Goal: Task Accomplishment & Management: Manage account settings

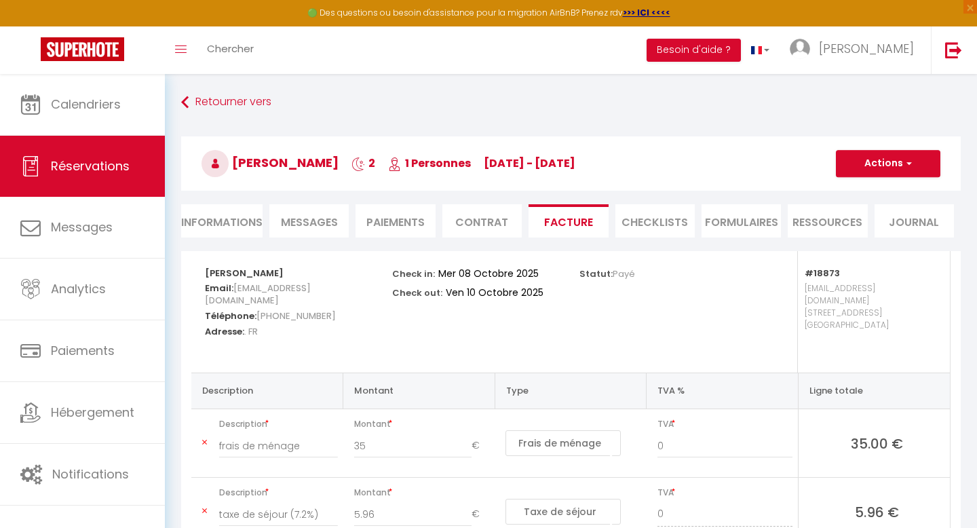
select select "cleaning"
select select "taxes"
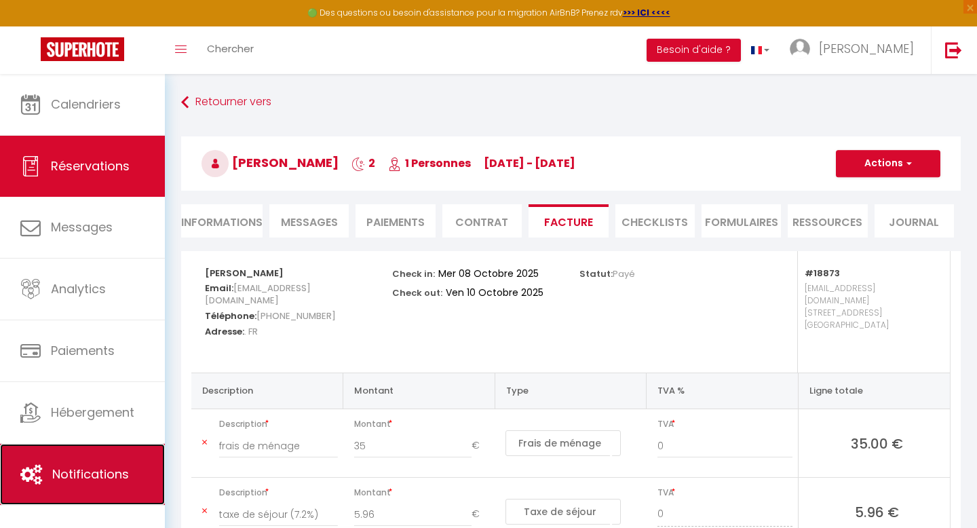
click at [96, 476] on span "Notifications" at bounding box center [90, 473] width 77 height 17
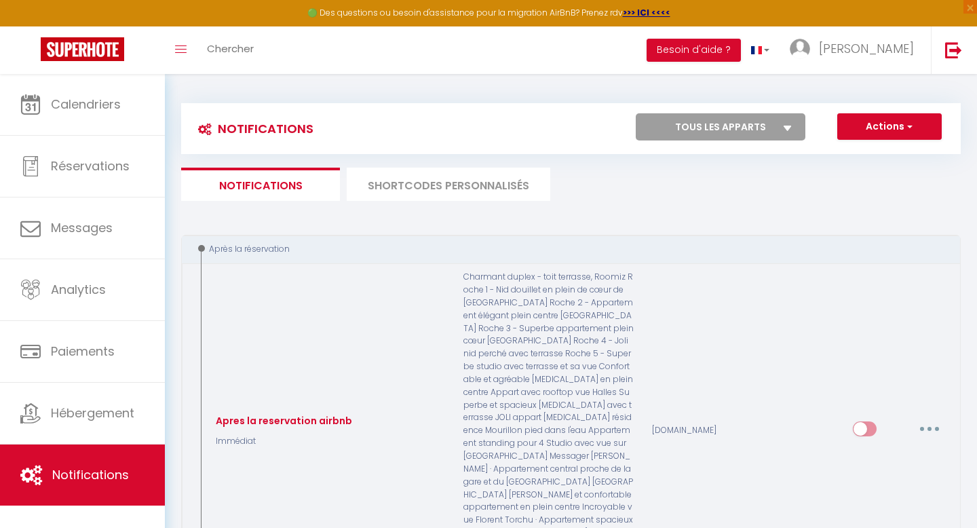
select select
checkbox input "false"
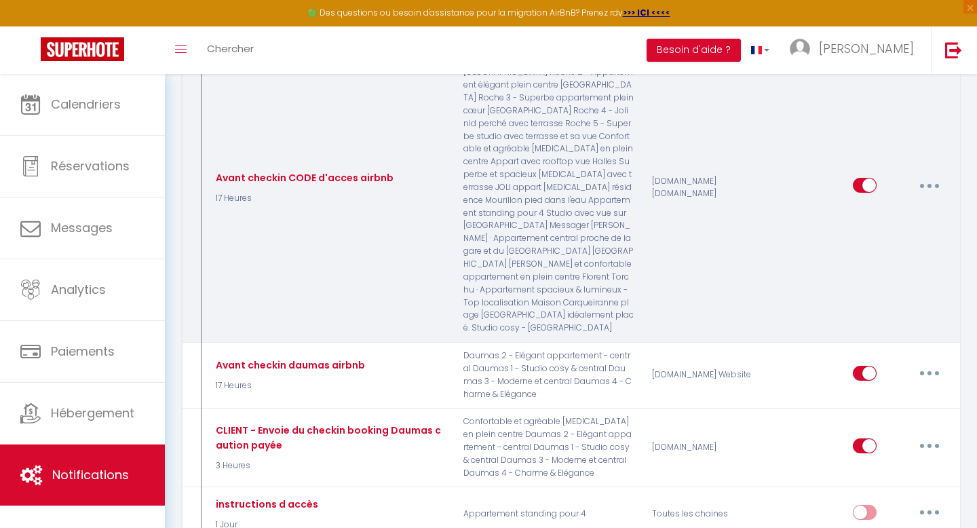
scroll to position [1155, 0]
click at [931, 173] on button "button" at bounding box center [929, 184] width 38 height 22
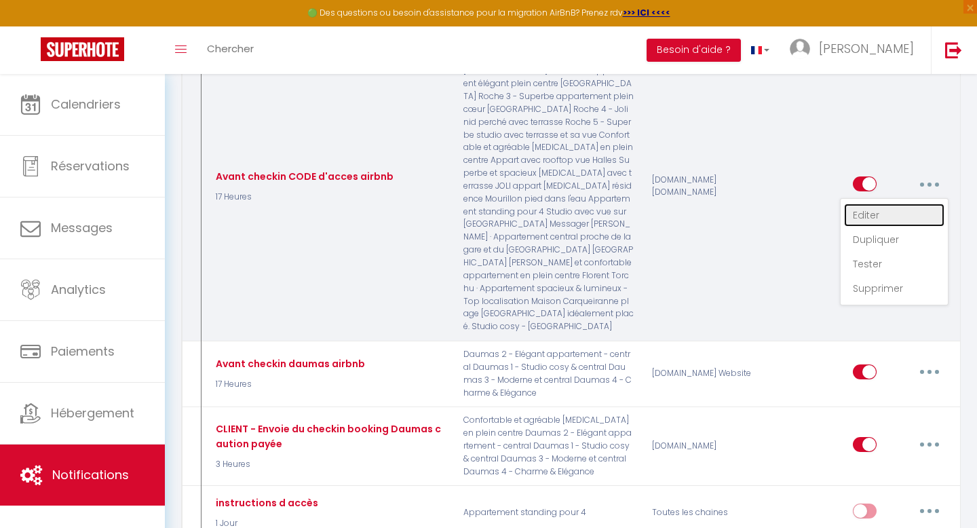
click at [862, 204] on link "Editer" at bounding box center [894, 215] width 100 height 23
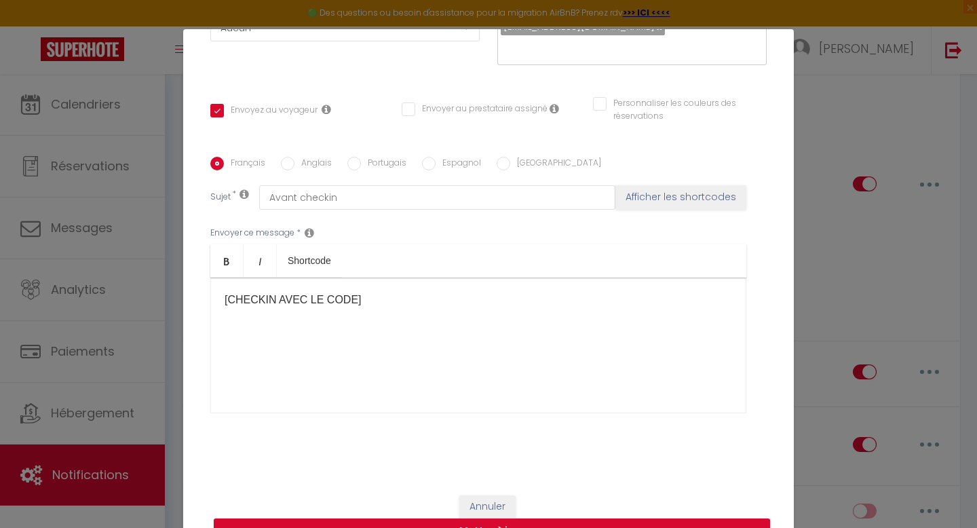
scroll to position [0, 0]
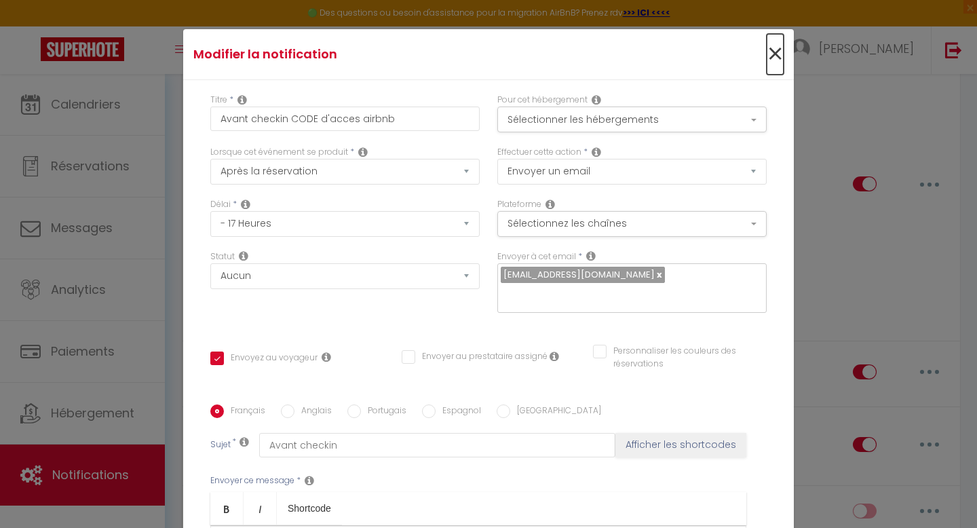
click at [776, 45] on span "×" at bounding box center [775, 54] width 17 height 41
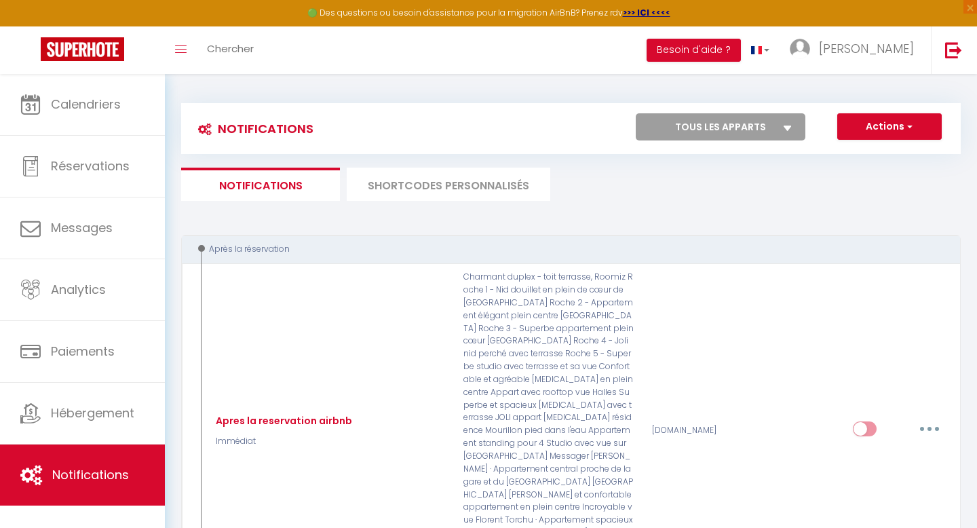
click at [474, 187] on li "SHORTCODES PERSONNALISÉS" at bounding box center [449, 184] width 204 height 33
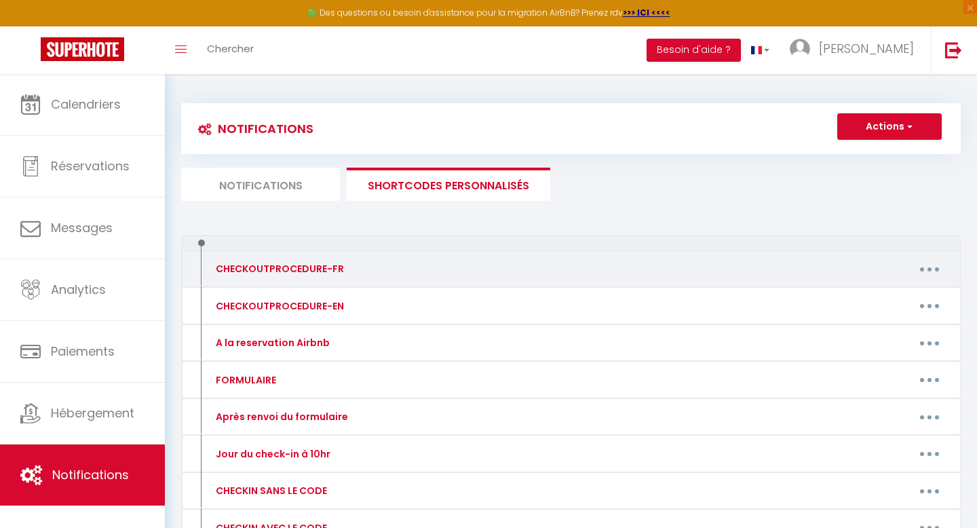
click at [407, 269] on div "Editer Supprimer" at bounding box center [673, 269] width 565 height 22
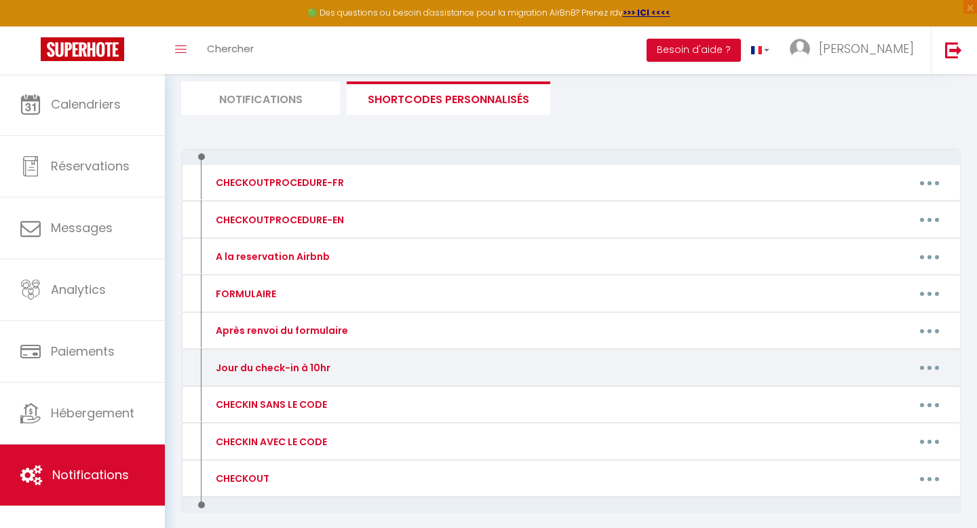
scroll to position [94, 0]
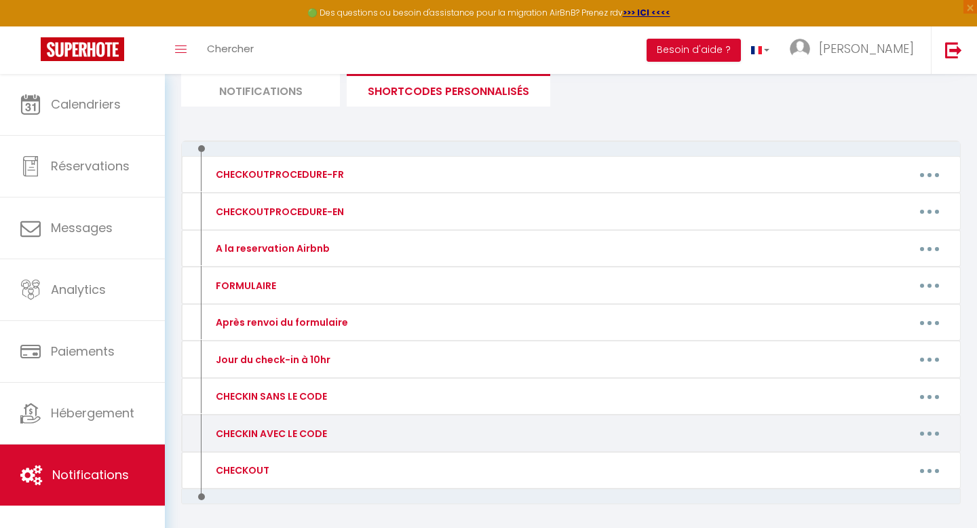
click at [276, 439] on div "CHECKIN AVEC LE CODE" at bounding box center [269, 433] width 115 height 15
click at [927, 434] on icon "button" at bounding box center [929, 433] width 4 height 4
click at [872, 467] on link "Editer" at bounding box center [894, 464] width 100 height 23
type input "CHECKIN AVEC LE CODE"
type textarea "CHECKIN AVEC LE CODE"
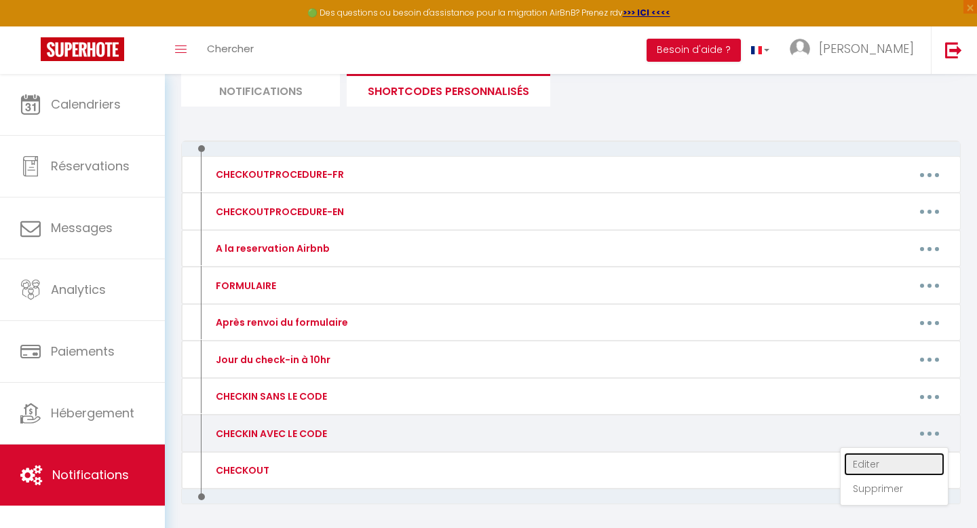
type textarea "Bonsoir [GUEST:FIRST_NAME], Afin de récupérer les clés, il faudra vous rendre à…"
type textarea "Bonsoir [GUEST:FIRST_NAME], L'adresse du logement : [STREET_ADDRESS][PERSON_NAM…"
type textarea "Bonsoir[GUEST:FIRST_NAME], L adresse du logement: [STREET_ADDRESS][PERSON_NAME]…"
type textarea "Bonsoir [GUEST:FIRST_NAME], Quand vous arriverez, il faudra se rendre à 100 mèt…"
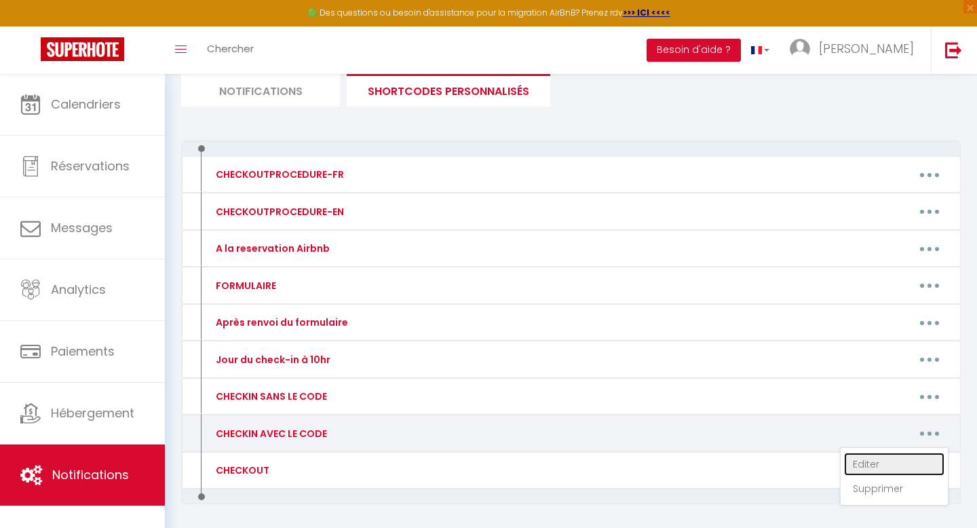
type textarea "Bonsoir[GUEST:FIRST_NAME], L adresse du logement: [STREET_ADDRESS][PERSON_NAME]…"
type textarea "Bonsoir[GUEST:FIRST_NAME], L'adresse du logement :[STREET_ADDRESS][PERSON_NAME]…"
type textarea "Bonsoir [GUEST:FIRST_NAME], L'adresse du logement :[STREET_ADDRESS][PERSON_NAME…"
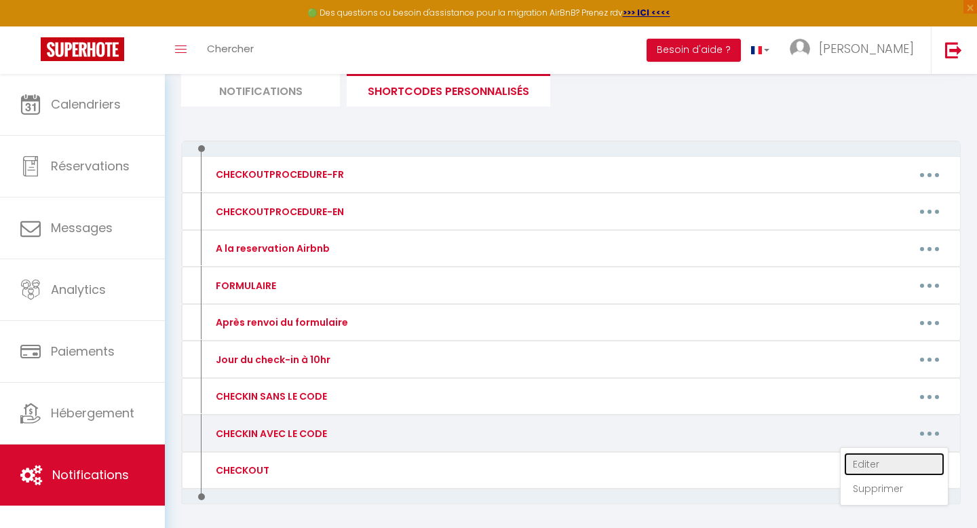
type textarea "Bonsoir [GUEST:FIRST_NAME], L'adresse du logement :[STREET_ADDRESS]. Il y aura …"
type textarea "Bonsoir [GUEST:FIRST_NAME], Dès votre arrivée devant le logement, il y aura un …"
type textarea "Bonsoir [GUEST:FIRST_NAME], Quand vous arriverez à [GEOGRAPHIC_DATA], il faudra…"
type textarea "Bonsoir ​​[GUEST:FIRST_NAME], L'adresse du logement : [STREET_ADDRESS] Dès votr…"
type textarea "Bonsoir[GUEST:FIRST_NAME],​ L'adresse du logement: 7rue ROCHE Lorsque vous arri…"
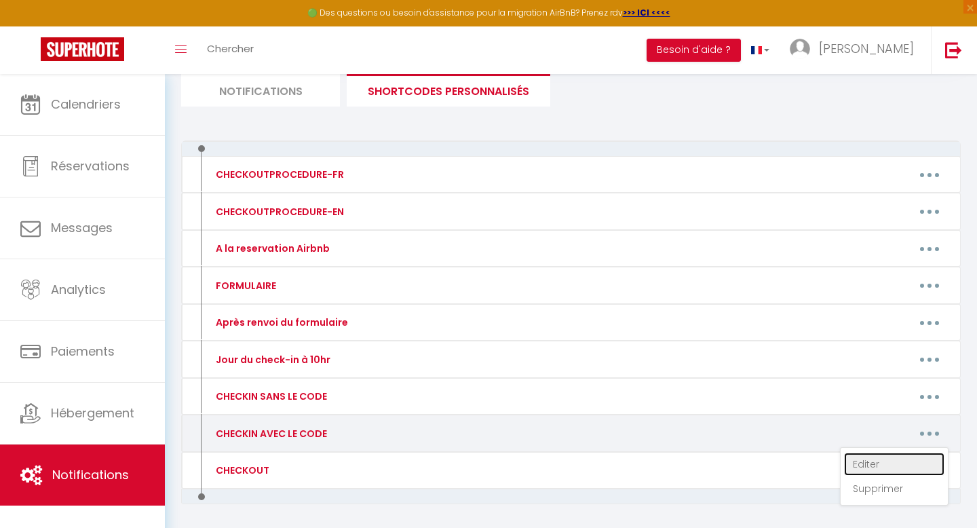
type textarea "Bonsoir [GUEST:FIRST_NAME],​ L adresse du logement: [STREET_ADDRESS][GEOGRAPHIC…"
type textarea "Bonsoir [GUEST:FIRST_NAME],​ L'adresse du logement: [STREET_ADDRESS]. Voici le …"
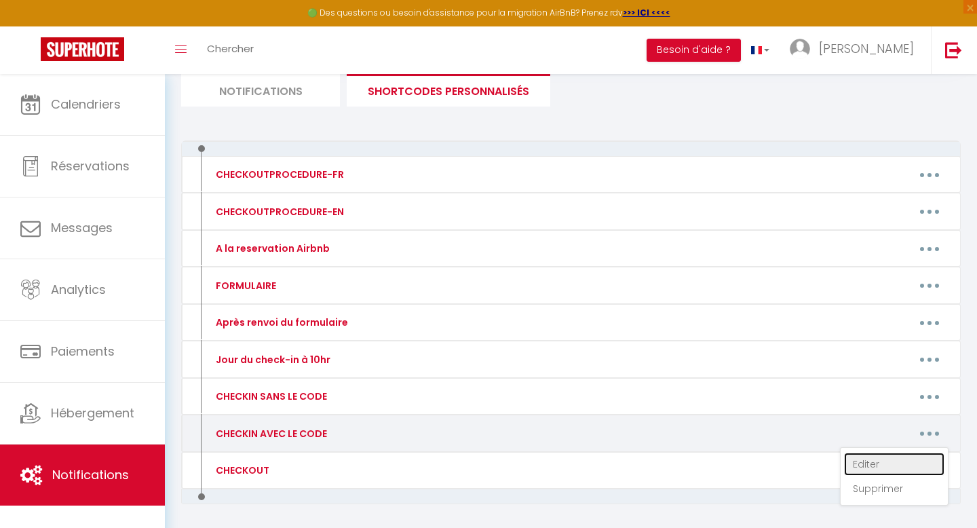
type textarea "Bonsoir [GUEST:FIRST_NAME], L'adresse du logement : [STREET_ADDRESS][PERSON_NAM…"
type textarea "Bonsoir [GUEST:FIRST_NAME], L adresse : [STREET_ADDRESS][PERSON_NAME] Dès votre…"
type textarea "Bonsoir [GUEST:FIRST_NAME], Voici la procédure d'arrivée , pour notre rencontre…"
type textarea "Bonsoir [GUEST:FIRST_NAME], A votre arrivée au [STREET_ADDRESS], il y aura une …"
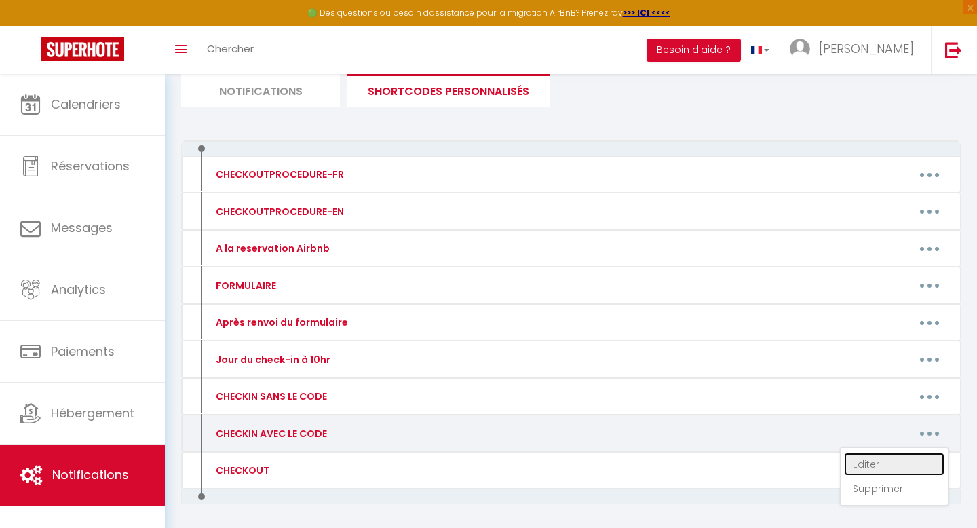
type textarea "Bonsoir [GUEST:FIRST_NAME], Voici les instructions d accès pour accéder au loge…"
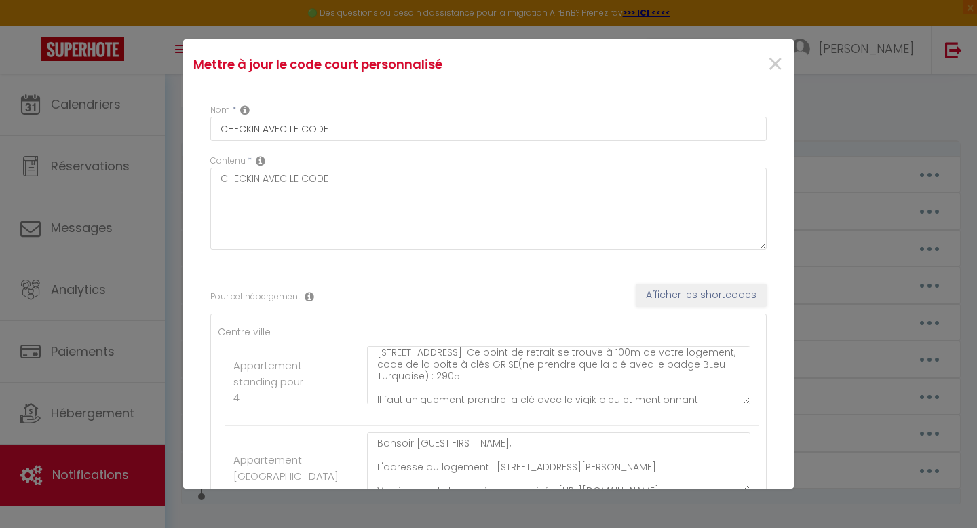
scroll to position [35, 0]
click at [482, 383] on textarea "Bonsoir [GUEST:FIRST_NAME], Afin de récupérer les clés, il faudra vous rendre à…" at bounding box center [558, 375] width 383 height 58
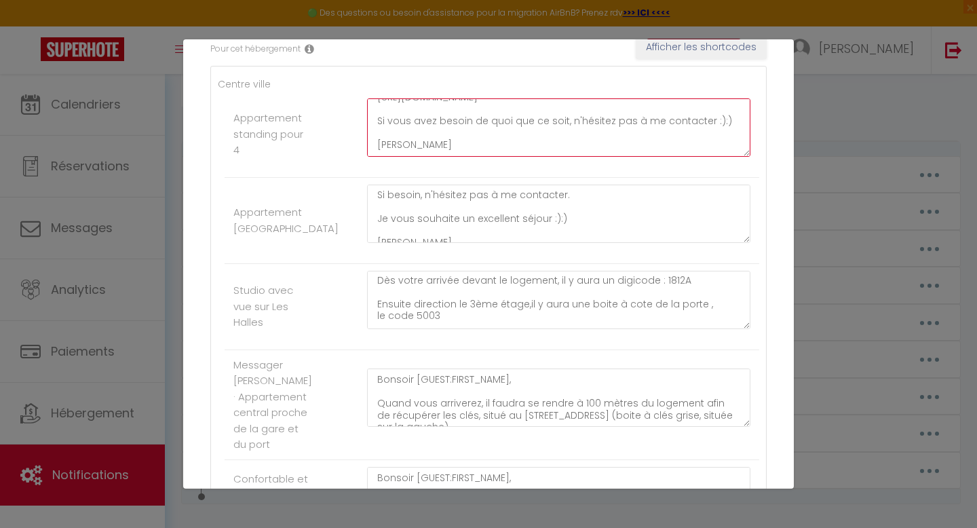
scroll to position [56, 0]
type textarea "Bonsoir [GUEST:FIRST_NAME], Afin de récupérer les clés, il faudra vous rendre à…"
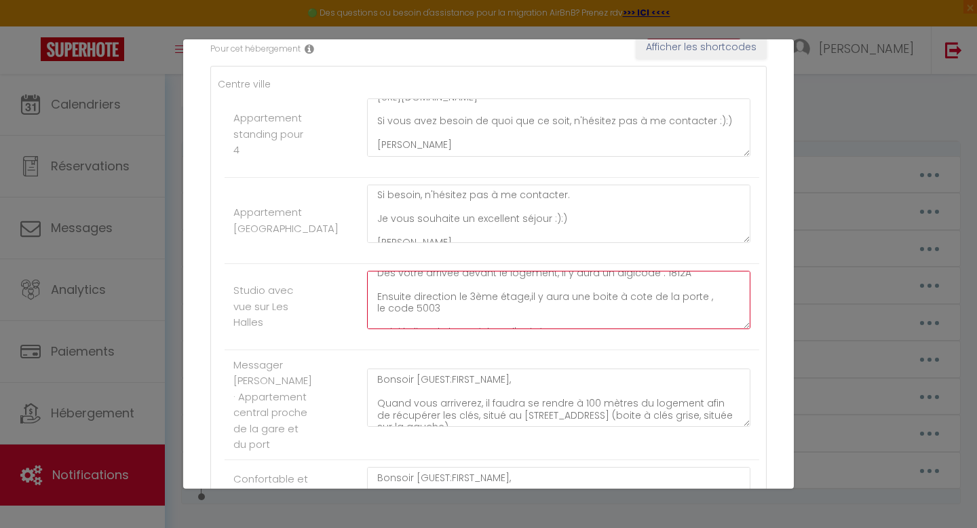
click at [446, 307] on textarea "Bonsoir[GUEST:FIRST_NAME], L adresse du logement: [STREET_ADDRESS][PERSON_NAME]…" at bounding box center [558, 300] width 383 height 58
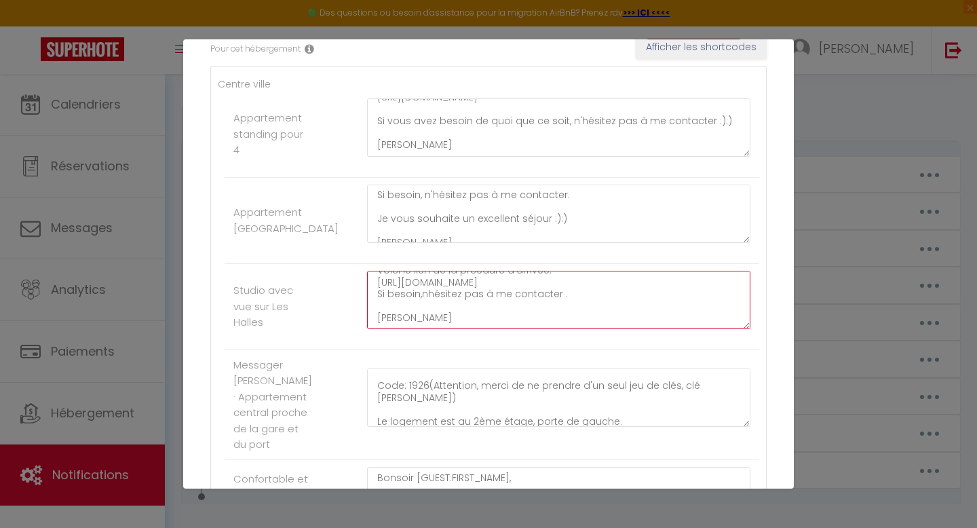
scroll to position [87, 0]
type textarea "Bonsoir[GUEST:FIRST_NAME], L adresse du logement: [STREET_ADDRESS][PERSON_NAME]…"
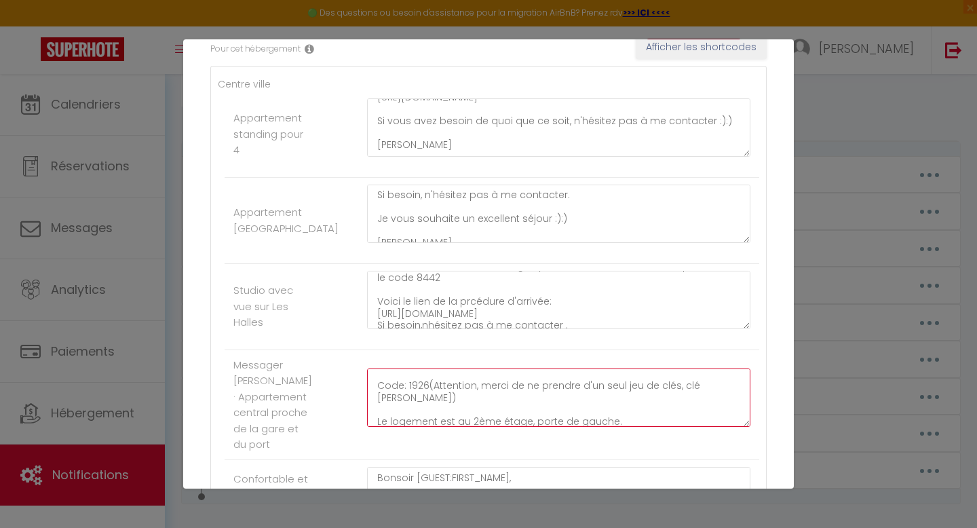
click at [427, 394] on textarea "Bonsoir [GUEST:FIRST_NAME], Quand vous arriverez, il faudra se rendre à 100 mèt…" at bounding box center [558, 397] width 383 height 58
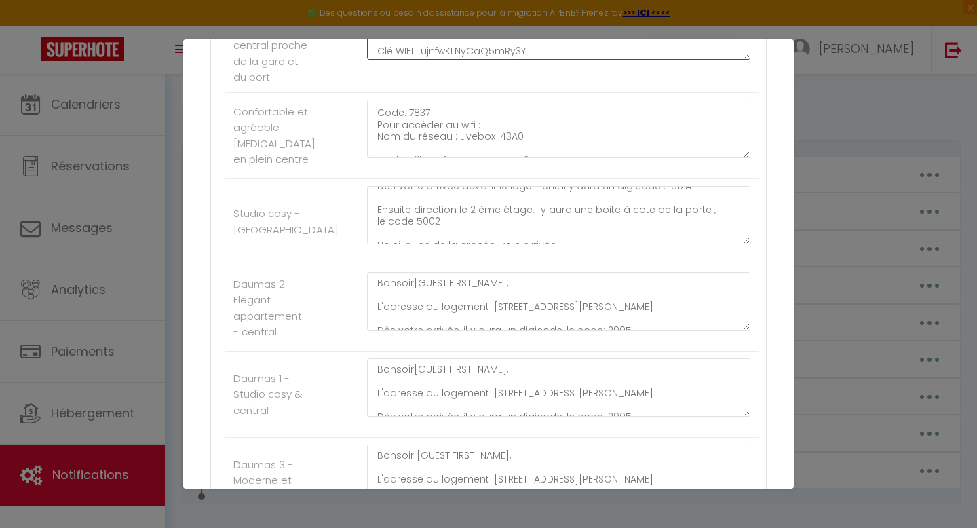
scroll to position [64, 0]
type textarea "Bonsoir [GUEST:FIRST_NAME], Quand vous arriverez, il faudra se rendre à 100 mèt…"
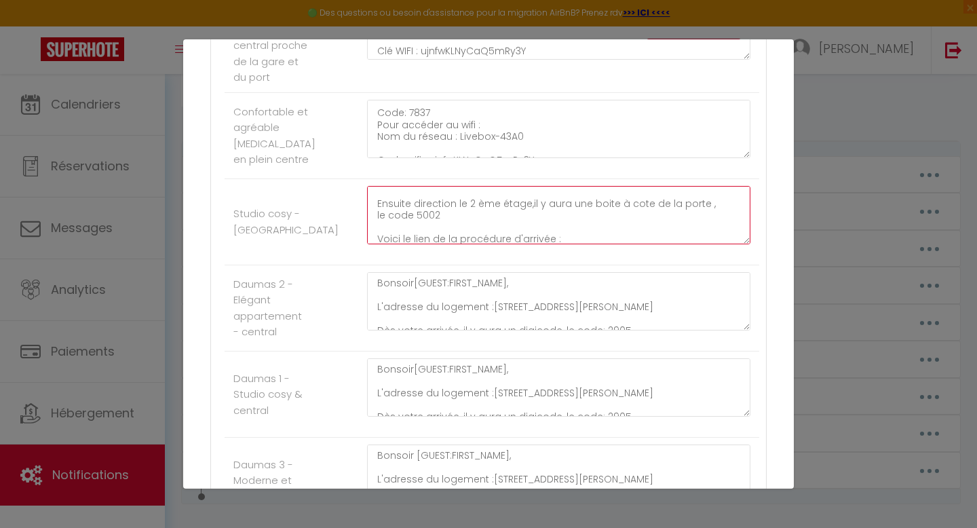
click at [440, 231] on textarea "Bonsoir[GUEST:FIRST_NAME], L adresse du logement: [STREET_ADDRESS][PERSON_NAME]…" at bounding box center [558, 215] width 383 height 58
type textarea "Bonsoir[GUEST:FIRST_NAME], L adresse du logement: [STREET_ADDRESS][PERSON_NAME]…"
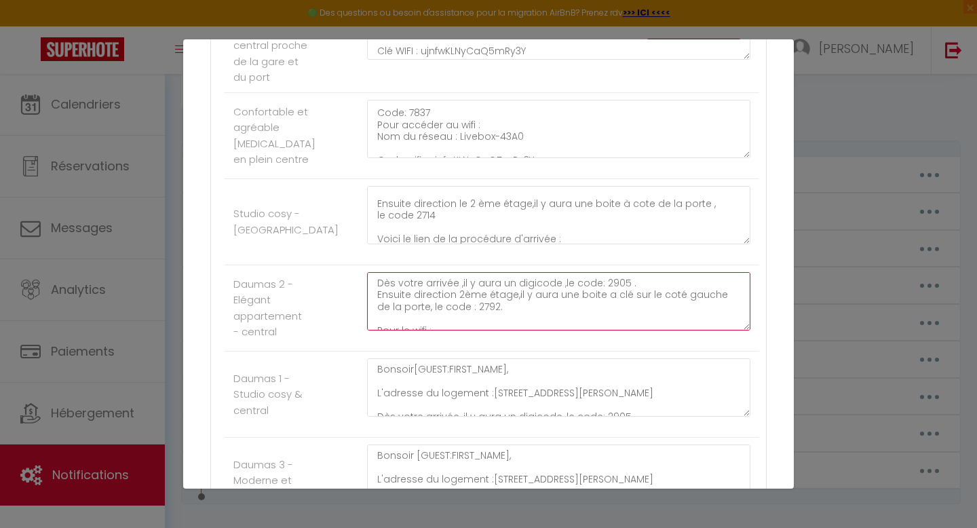
click at [623, 301] on textarea "Bonsoir[GUEST:FIRST_NAME], L'adresse du logement :[STREET_ADDRESS][PERSON_NAME]…" at bounding box center [558, 301] width 383 height 58
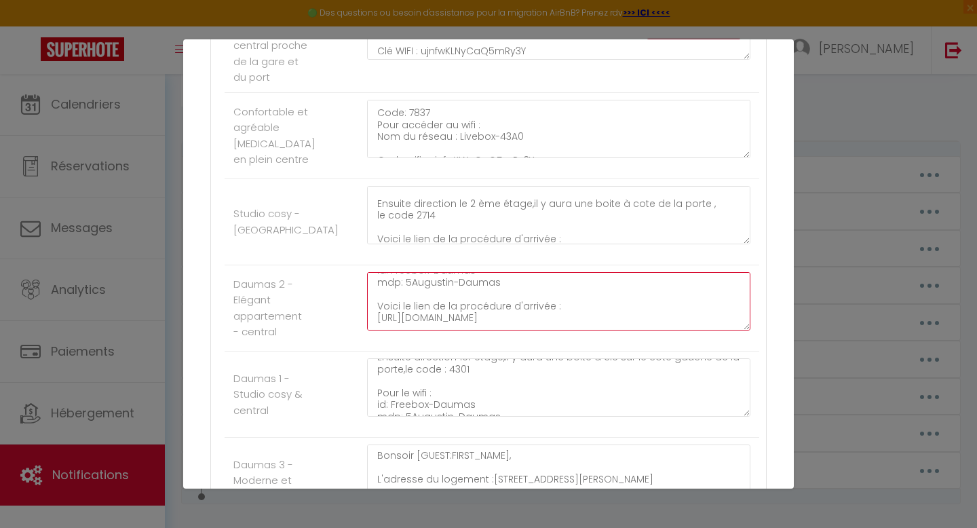
scroll to position [61, 0]
type textarea "Bonsoir[GUEST:FIRST_NAME], L'adresse du logement :[STREET_ADDRESS][PERSON_NAME]…"
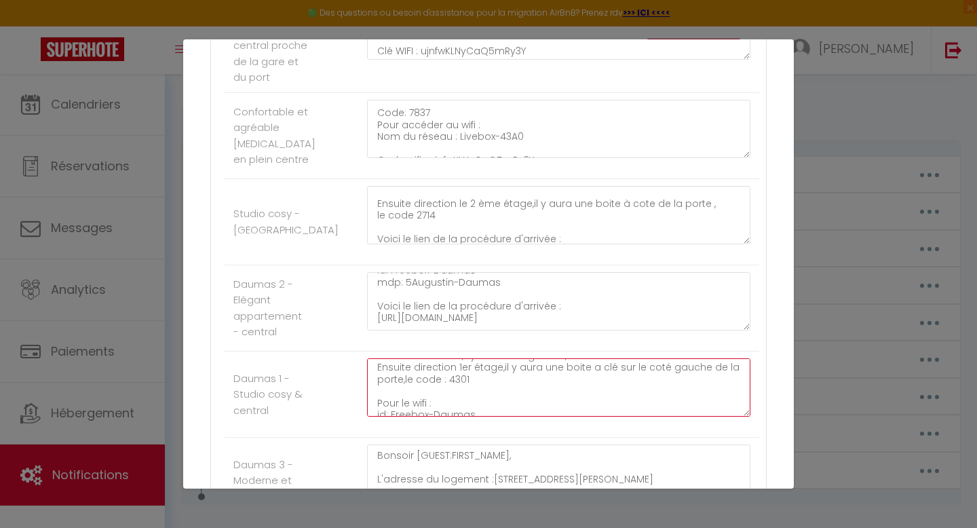
click at [488, 400] on textarea "Bonsoir[GUEST:FIRST_NAME], L'adresse du logement :[STREET_ADDRESS][PERSON_NAME]…" at bounding box center [558, 387] width 383 height 58
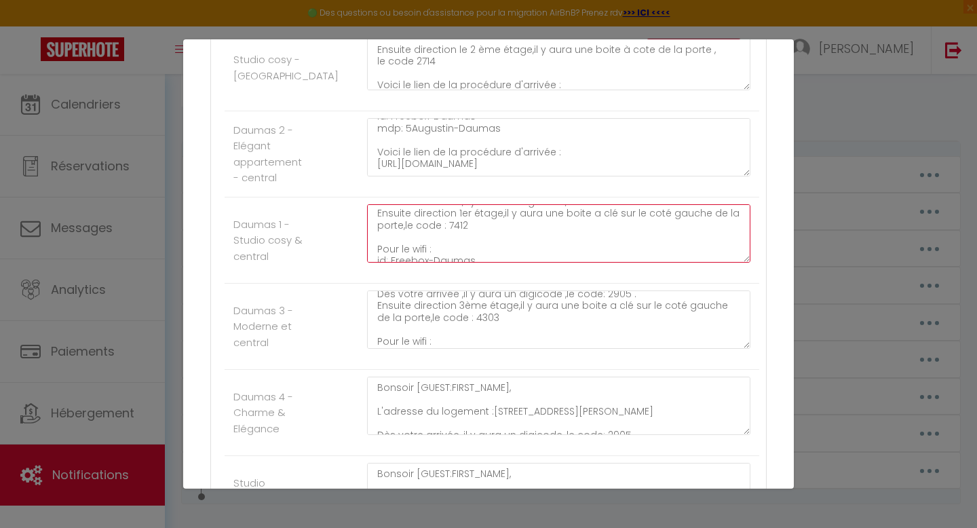
scroll to position [50, 0]
type textarea "Bonsoir[GUEST:FIRST_NAME], L'adresse du logement :[STREET_ADDRESS][PERSON_NAME]…"
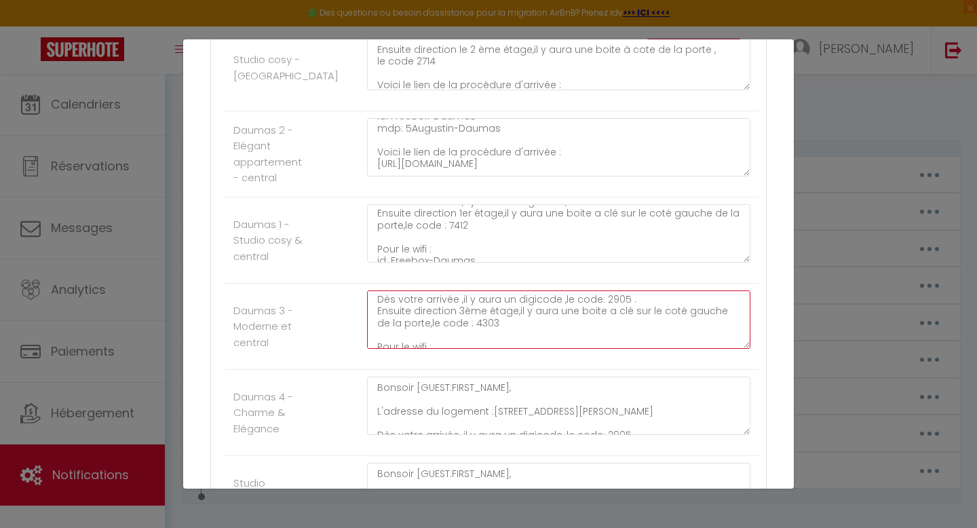
click at [482, 341] on textarea "Bonsoir [GUEST:FIRST_NAME], L'adresse du logement :[STREET_ADDRESS][PERSON_NAME…" at bounding box center [558, 319] width 383 height 58
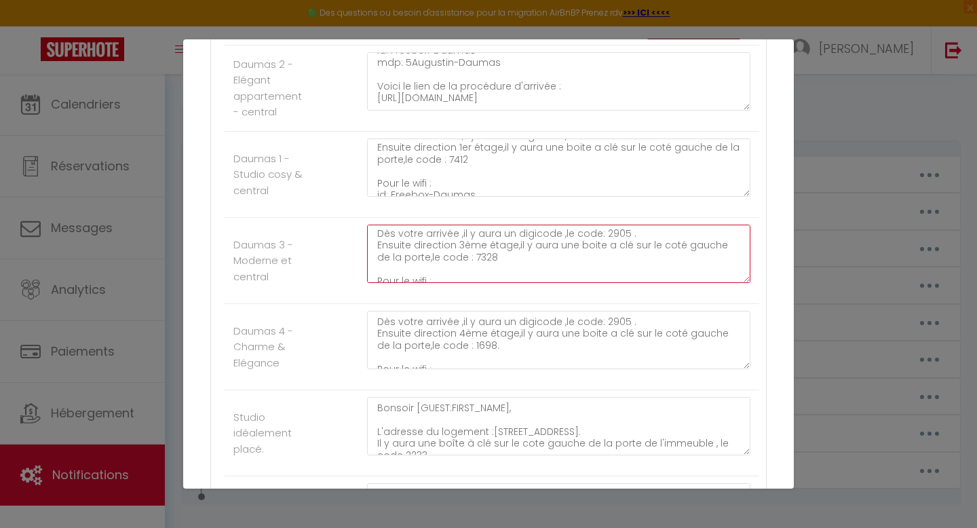
scroll to position [48, 0]
type textarea "Bonsoir [GUEST:FIRST_NAME], L'adresse du logement :[STREET_ADDRESS][PERSON_NAME…"
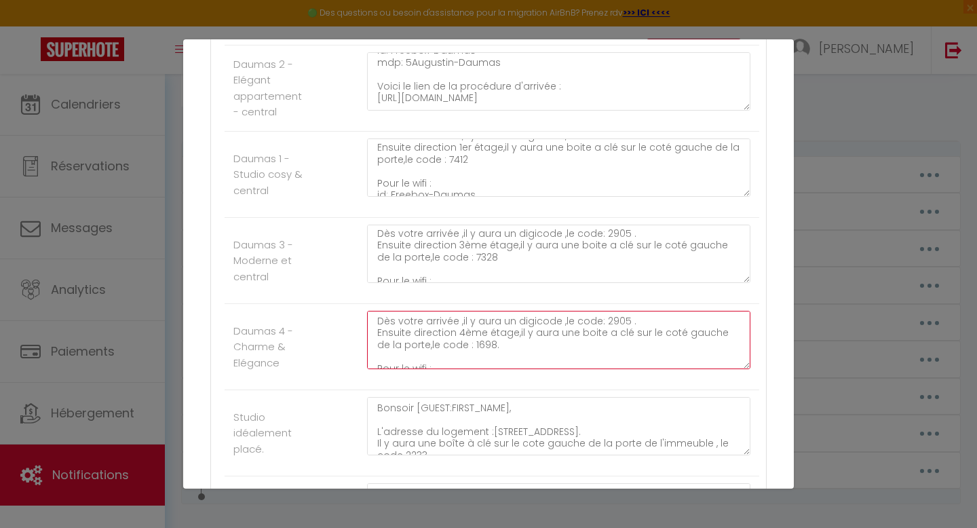
click at [478, 362] on textarea "Bonsoir [GUEST:FIRST_NAME], L'adresse du logement :[STREET_ADDRESS][PERSON_NAME…" at bounding box center [558, 340] width 383 height 58
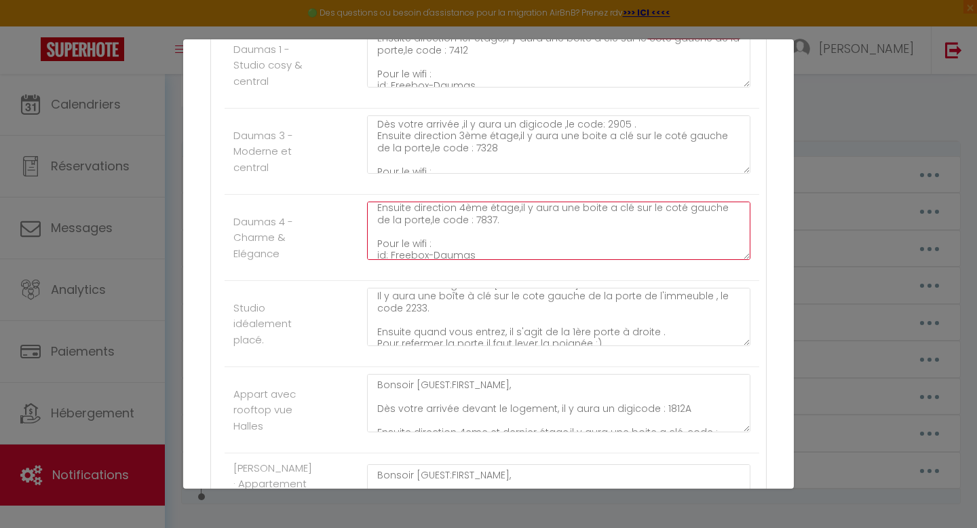
scroll to position [46, 0]
type textarea "Bonsoir [GUEST:FIRST_NAME], L'adresse du logement :[STREET_ADDRESS][PERSON_NAME…"
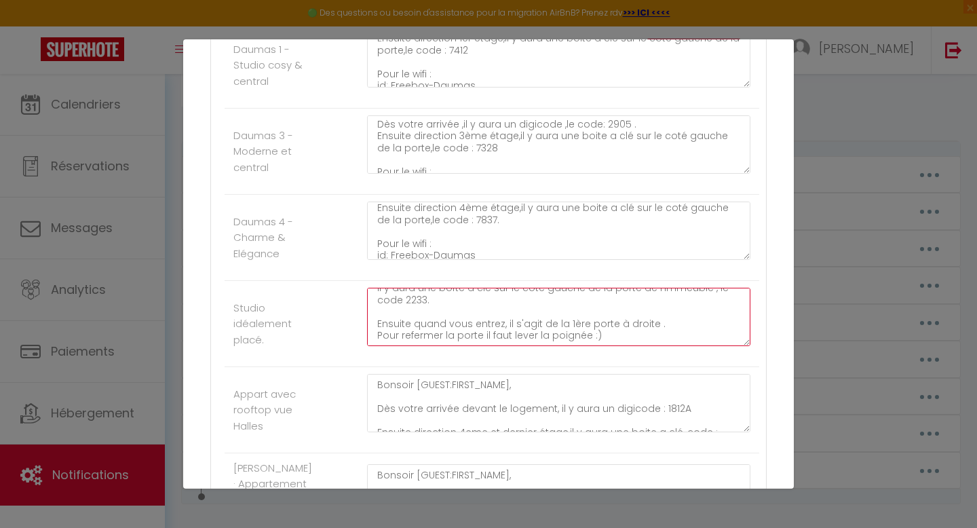
click at [425, 315] on textarea "Bonsoir [GUEST:FIRST_NAME], L'adresse du logement :[STREET_ADDRESS]. Il y aura …" at bounding box center [558, 317] width 383 height 58
click at [415, 312] on textarea "Bonsoir [GUEST:FIRST_NAME], L'adresse du logement :[STREET_ADDRESS]. Il y aura …" at bounding box center [558, 317] width 383 height 58
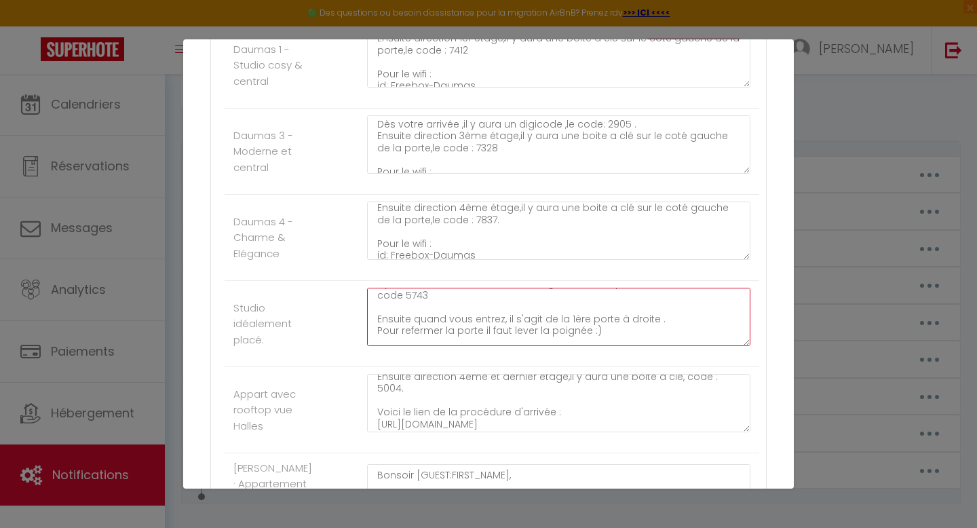
scroll to position [38, 0]
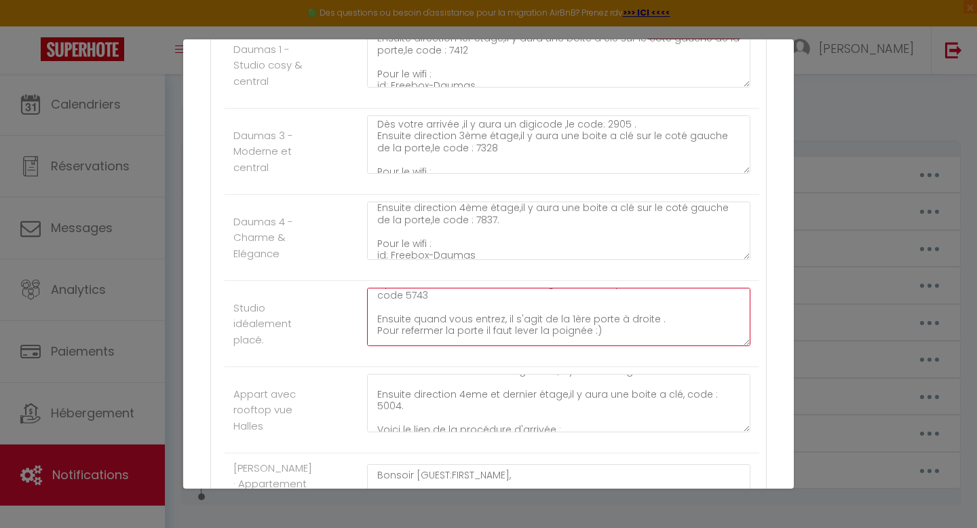
type textarea "Bonsoir [GUEST:FIRST_NAME], L'adresse du logement :[STREET_ADDRESS]. Il y aura …"
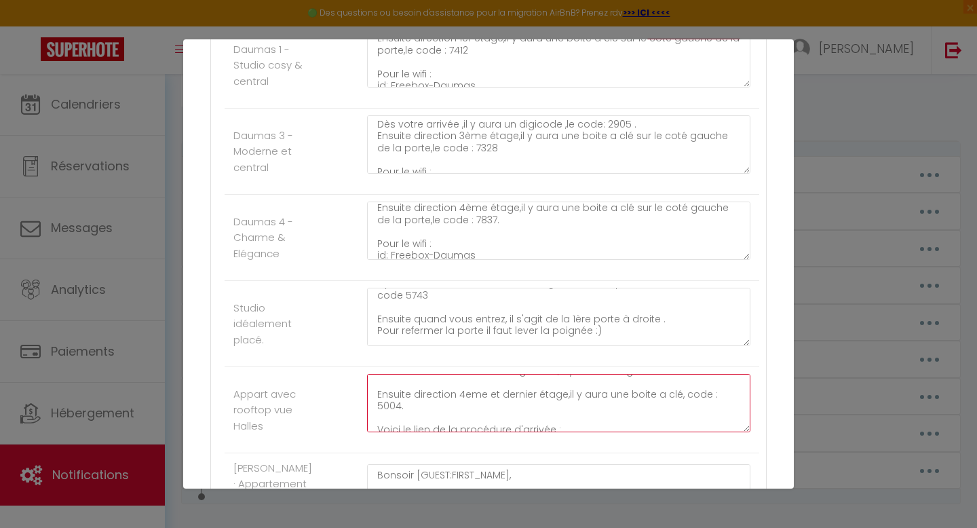
click at [731, 411] on textarea "Bonsoir [GUEST:FIRST_NAME], Dès votre arrivée devant le logement, il y aura un …" at bounding box center [558, 403] width 383 height 58
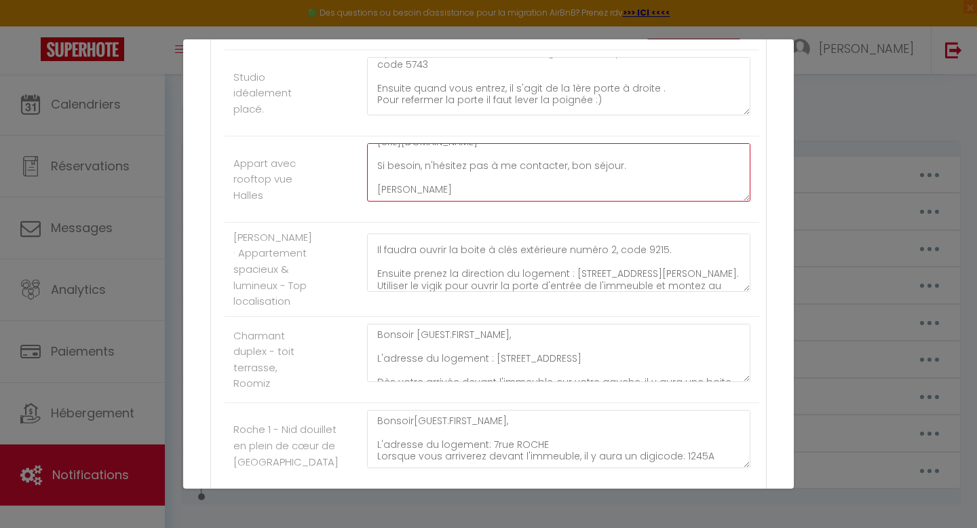
scroll to position [54, 0]
type textarea "Bonsoir [GUEST:FIRST_NAME], Dès votre arrivée devant le logement, il y aura un …"
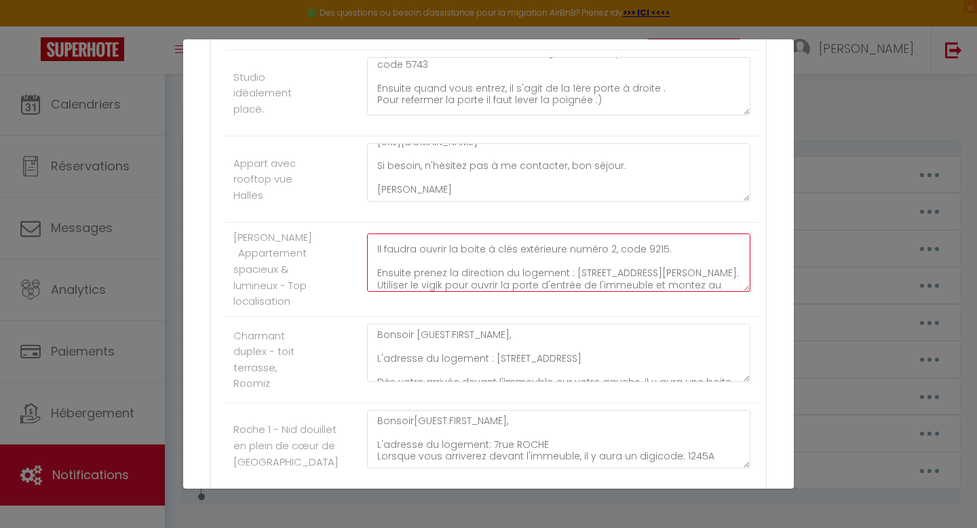
click at [662, 282] on textarea "Bonsoir [GUEST:FIRST_NAME], Quand vous arriverez à [GEOGRAPHIC_DATA], il faudra…" at bounding box center [558, 262] width 383 height 58
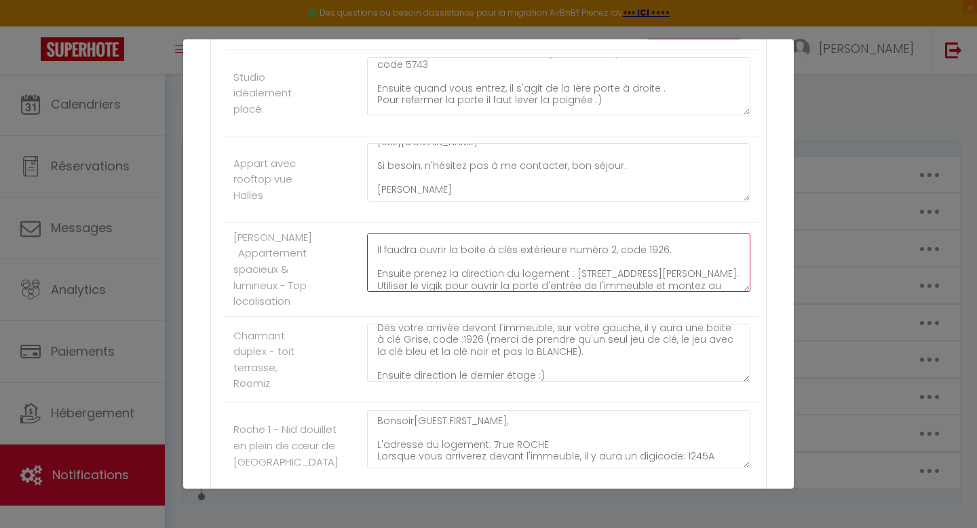
type textarea "Bonsoir [GUEST:FIRST_NAME], Quand vous arriverez à [GEOGRAPHIC_DATA], il faudra…"
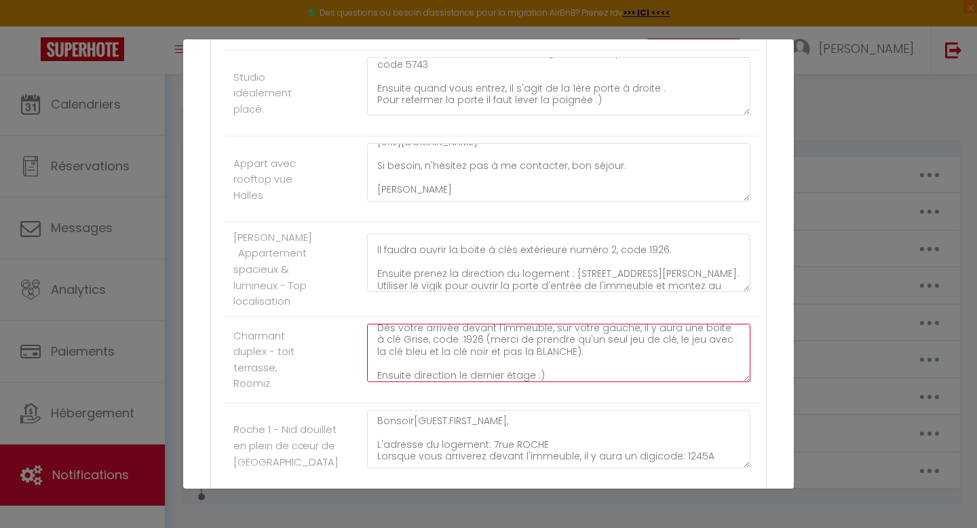
click at [472, 382] on textarea "Bonsoir ​​[GUEST:FIRST_NAME], L'adresse du logement : [STREET_ADDRESS] Dès votr…" at bounding box center [558, 353] width 383 height 58
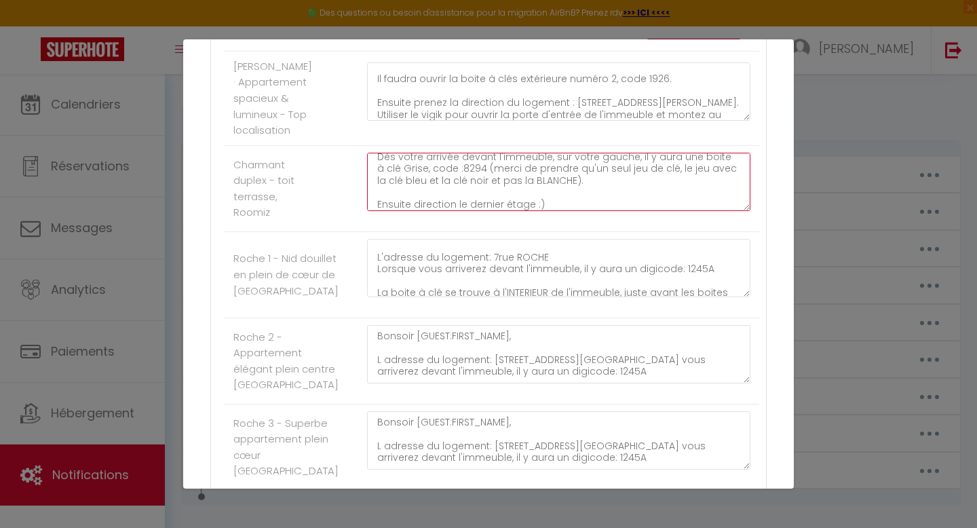
scroll to position [18, 0]
type textarea "Bonsoir ​​[GUEST:FIRST_NAME], L'adresse du logement : [STREET_ADDRESS] Dès votr…"
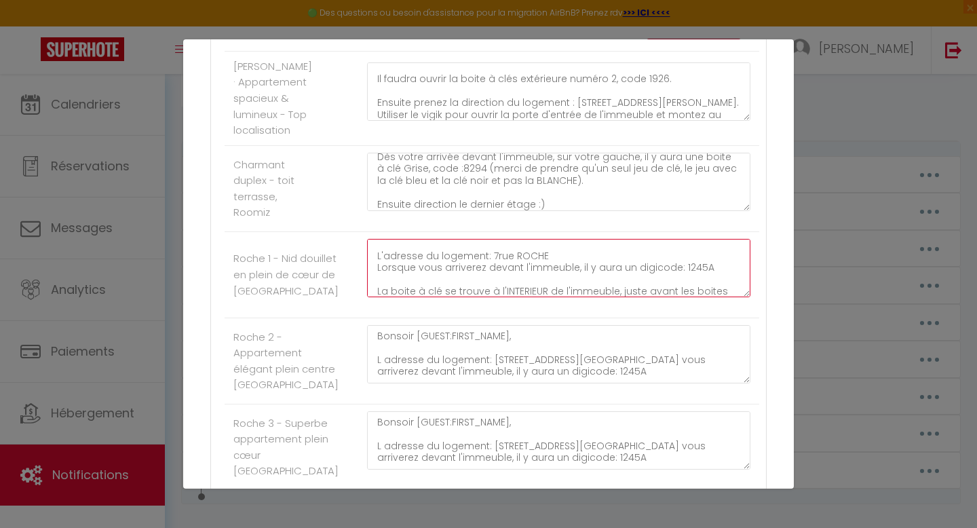
click at [695, 297] on textarea "Bonsoir[GUEST:FIRST_NAME],​ L'adresse du logement: 7rue ROCHE Lorsque vous arri…" at bounding box center [558, 268] width 383 height 58
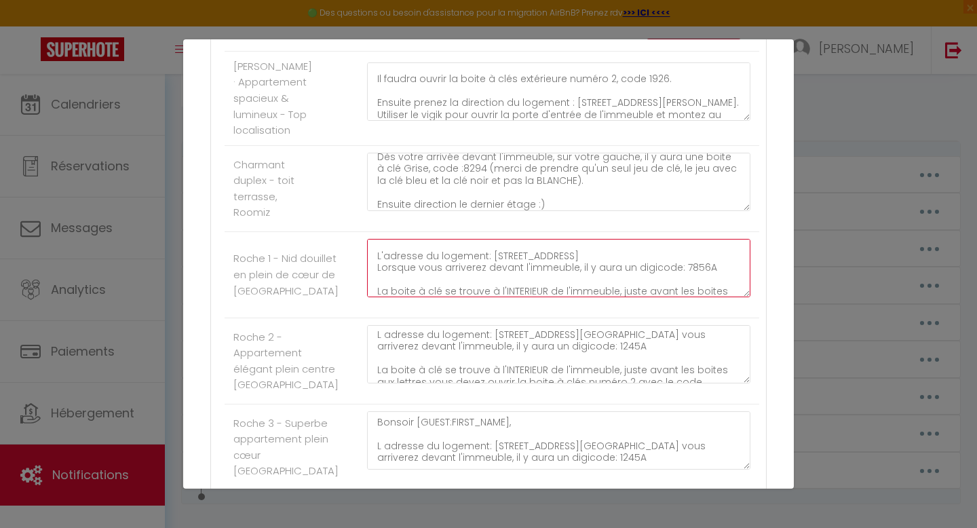
type textarea "Bonsoir[GUEST:FIRST_NAME],​ L'adresse du logement: [STREET_ADDRESS] Lorsque vou…"
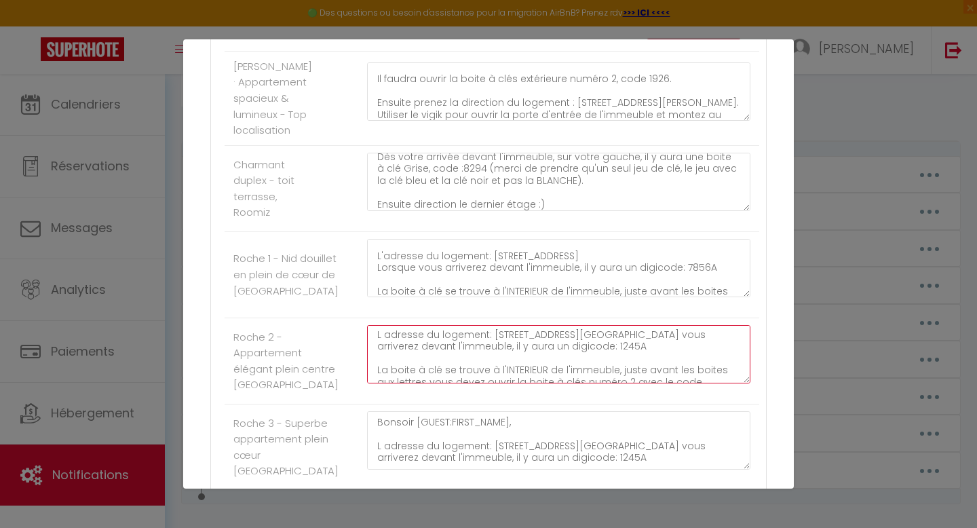
click at [695, 383] on textarea "Bonsoir [GUEST:FIRST_NAME],​ L adresse du logement: [STREET_ADDRESS][GEOGRAPHIC…" at bounding box center [558, 354] width 383 height 58
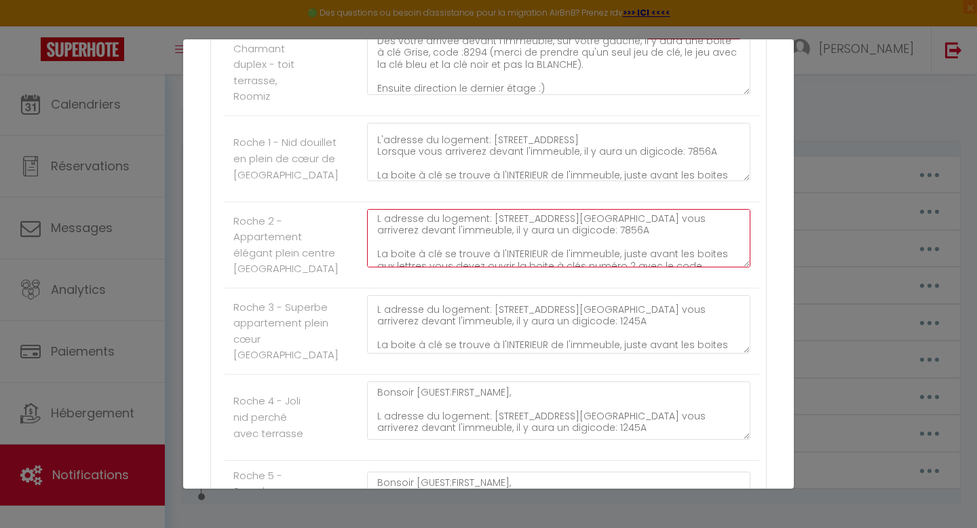
scroll to position [21, 0]
type textarea "Bonsoir [GUEST:FIRST_NAME],​ L adresse du logement: [STREET_ADDRESS][GEOGRAPHIC…"
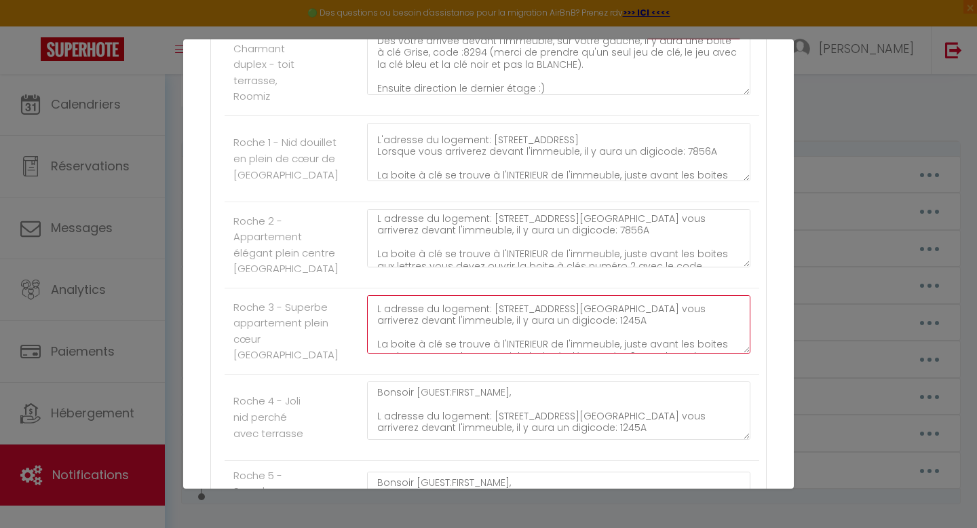
click at [696, 353] on textarea "Bonsoir [GUEST:FIRST_NAME],​ L adresse du logement: [STREET_ADDRESS][GEOGRAPHIC…" at bounding box center [558, 324] width 383 height 58
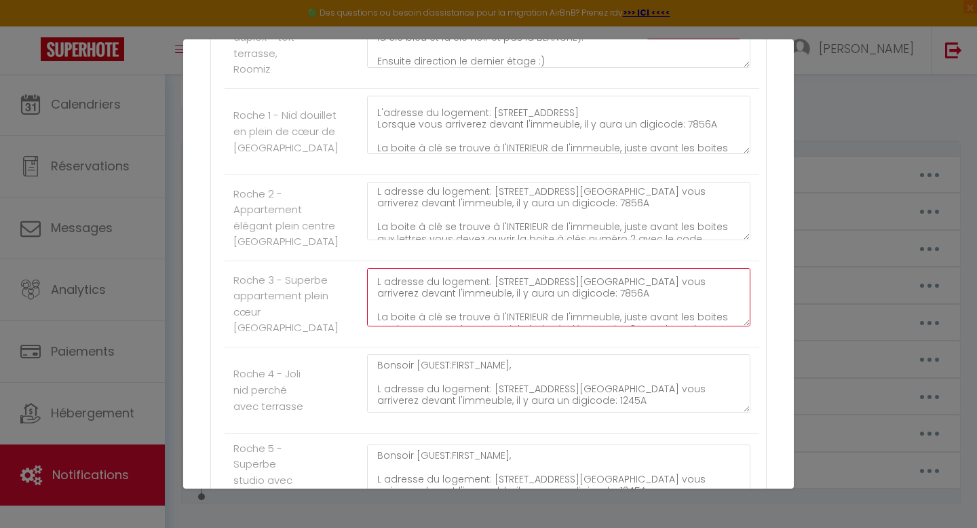
scroll to position [1520, 0]
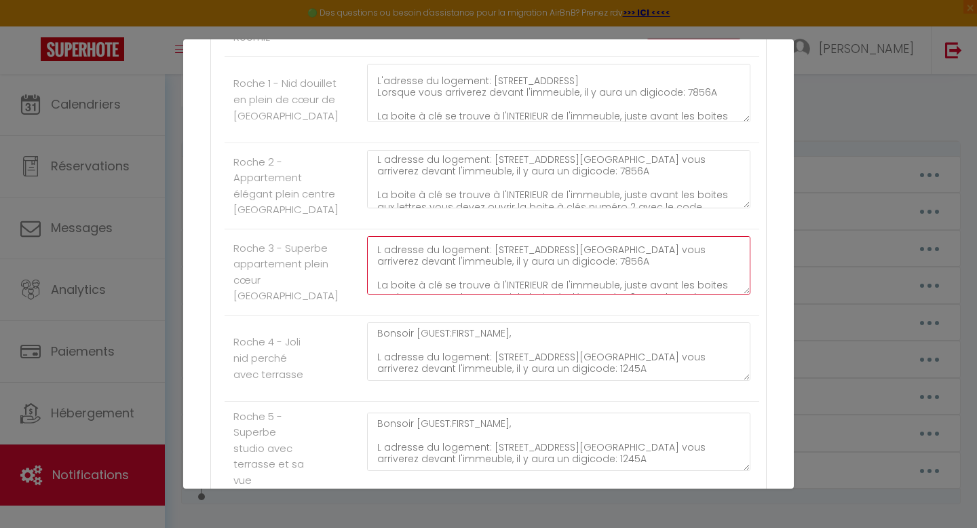
type textarea "Bonsoir [GUEST:FIRST_NAME],​ L adresse du logement: [STREET_ADDRESS][GEOGRAPHIC…"
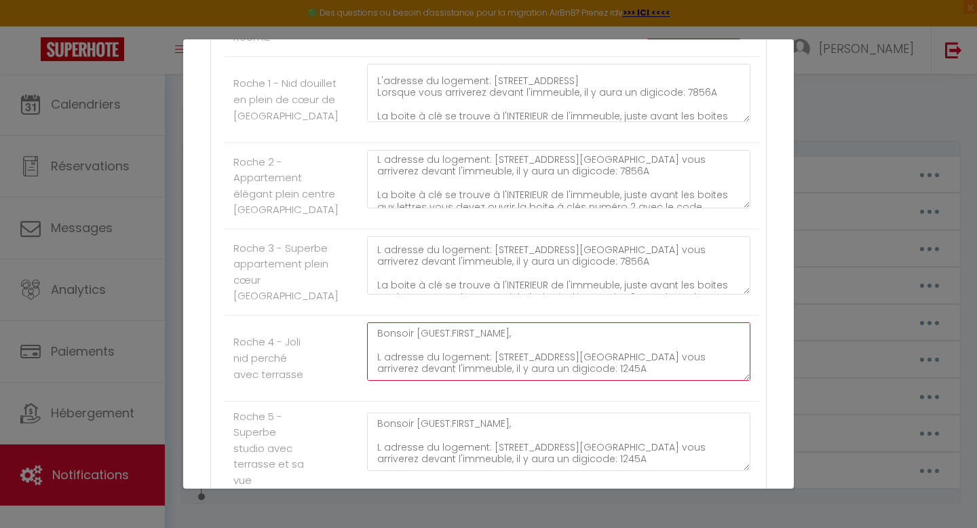
click at [695, 381] on textarea "Bonsoir [GUEST:FIRST_NAME],​ L adresse du logement: [STREET_ADDRESS][GEOGRAPHIC…" at bounding box center [558, 351] width 383 height 58
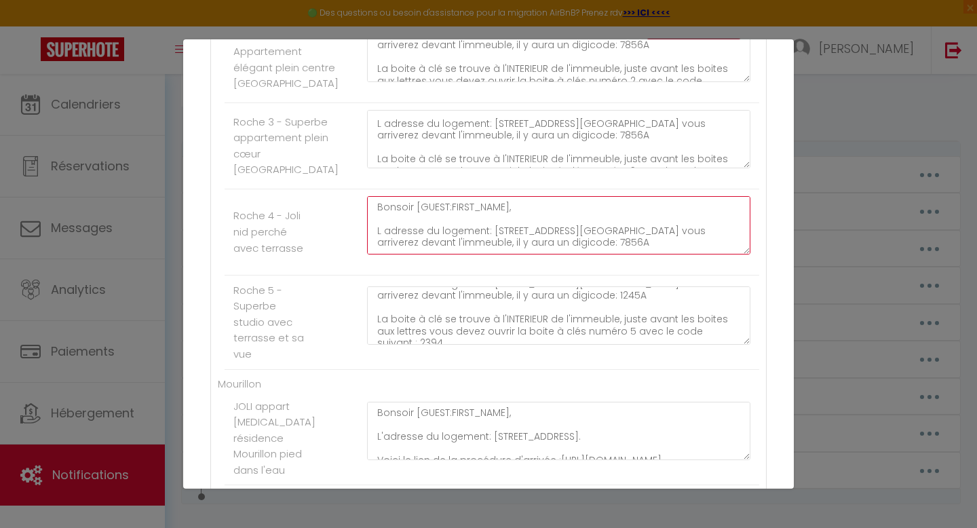
scroll to position [39, 0]
type textarea "Bonsoir [GUEST:FIRST_NAME],​ L adresse du logement: [STREET_ADDRESS][GEOGRAPHIC…"
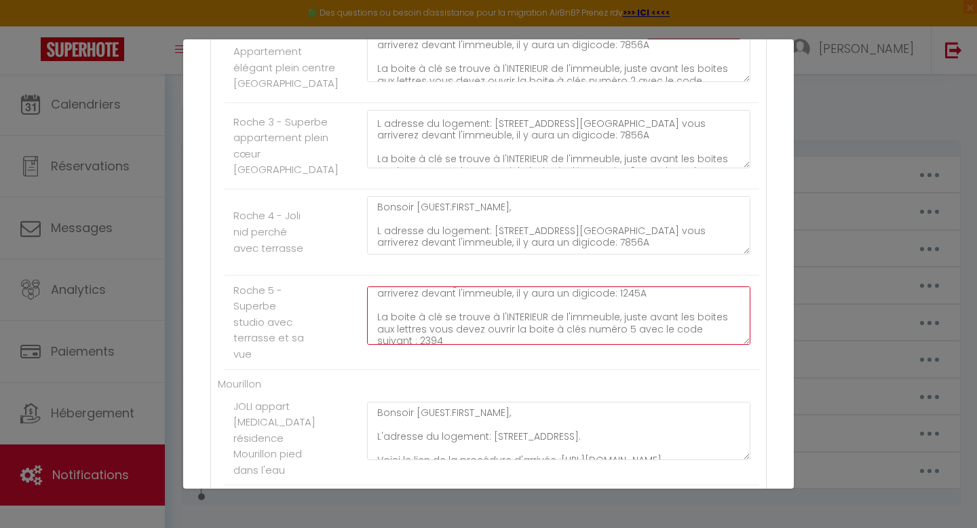
click at [694, 345] on textarea "Bonsoir [GUEST:FIRST_NAME],​ L adresse du logement: [STREET_ADDRESS][GEOGRAPHIC…" at bounding box center [558, 315] width 383 height 58
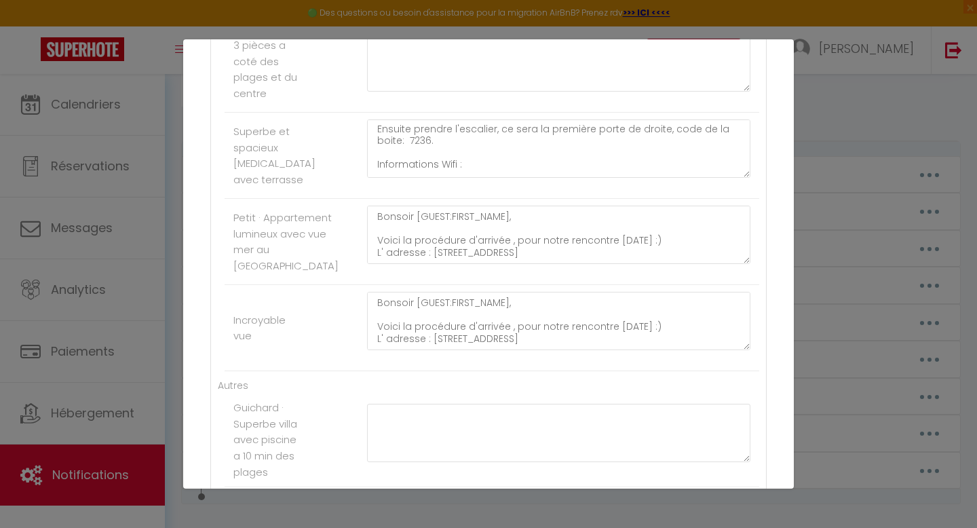
scroll to position [85, 0]
type textarea "Bonsoir [GUEST:FIRST_NAME],​ L adresse du logement: [STREET_ADDRESS][GEOGRAPHIC…"
click at [429, 178] on textarea "Bonsoir [GUEST:FIRST_NAME], L adresse : [STREET_ADDRESS][PERSON_NAME] Dès votre…" at bounding box center [558, 148] width 383 height 58
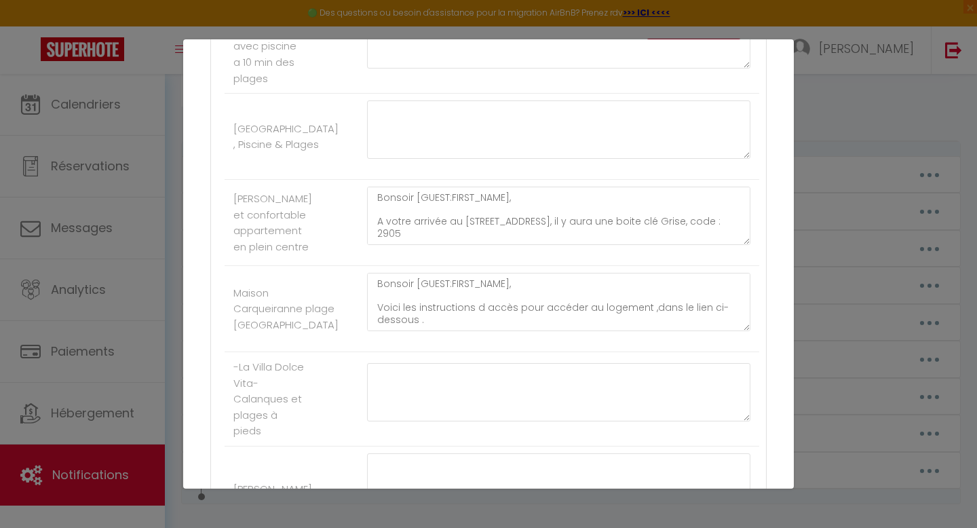
scroll to position [2712, 0]
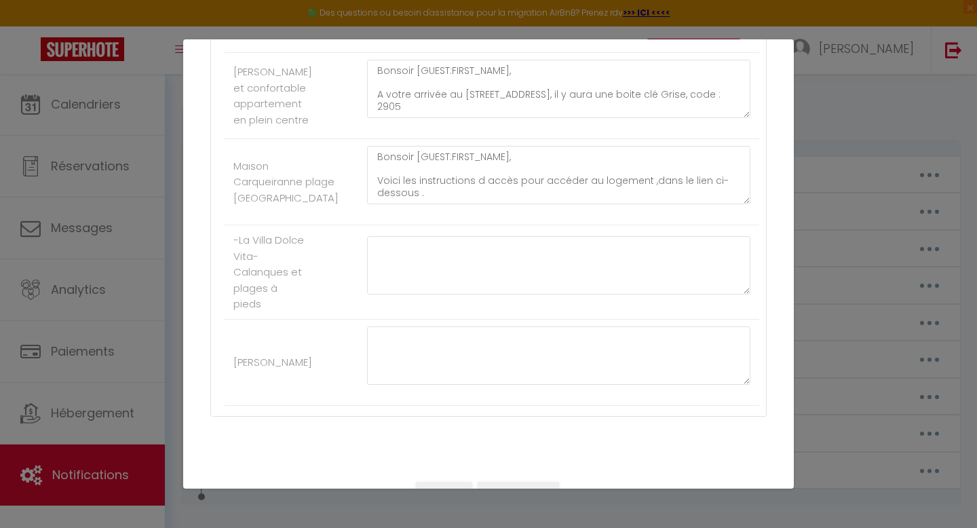
type textarea "Bonsoir [GUEST:FIRST_NAME], L adresse : [STREET_ADDRESS][PERSON_NAME] Dès votre…"
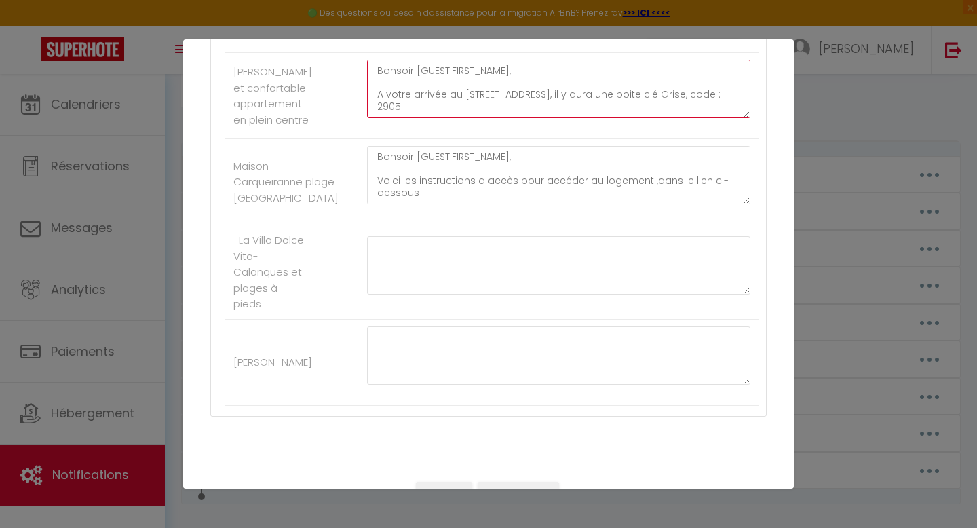
click at [729, 118] on textarea "Bonsoir [GUEST:FIRST_NAME], A votre arrivée au [STREET_ADDRESS], il y aura une …" at bounding box center [558, 89] width 383 height 58
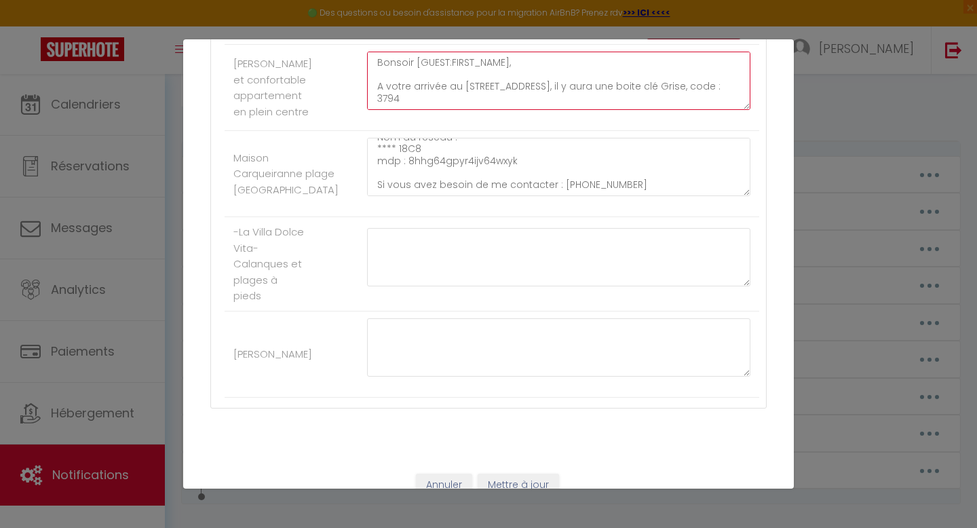
scroll to position [2838, 0]
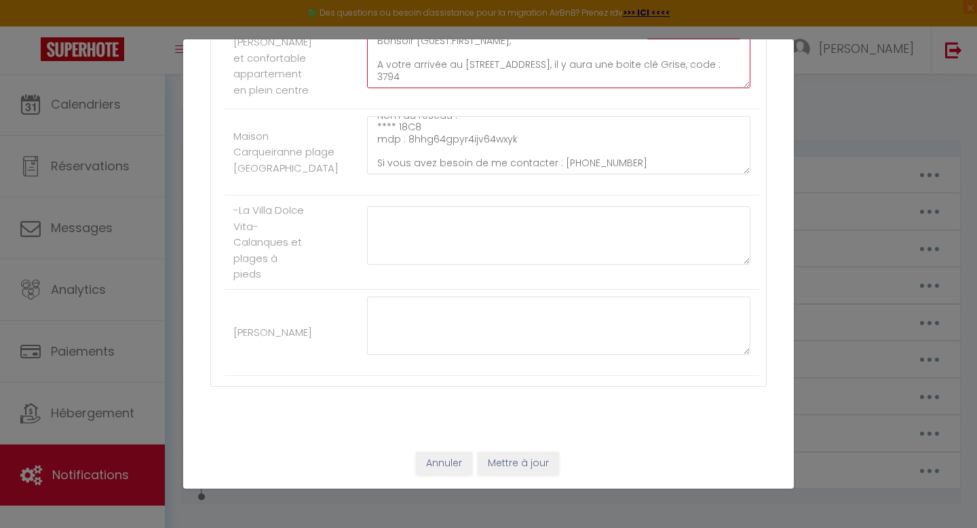
type textarea "Bonsoir [GUEST:FIRST_NAME], A votre arrivée au [STREET_ADDRESS], il y aura une …"
click at [511, 468] on button "Mettre à jour" at bounding box center [518, 463] width 81 height 23
